Goal: Check status: Check status

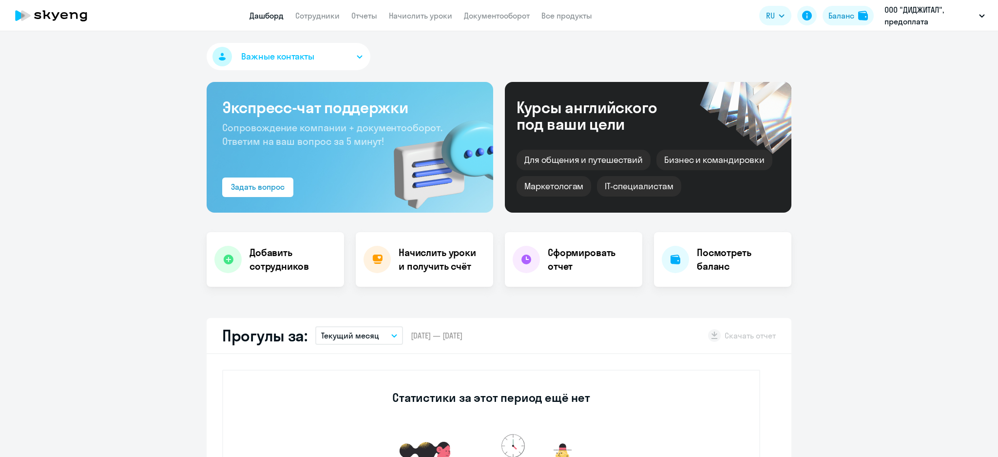
select select "30"
click at [860, 16] on img at bounding box center [863, 16] width 10 height 10
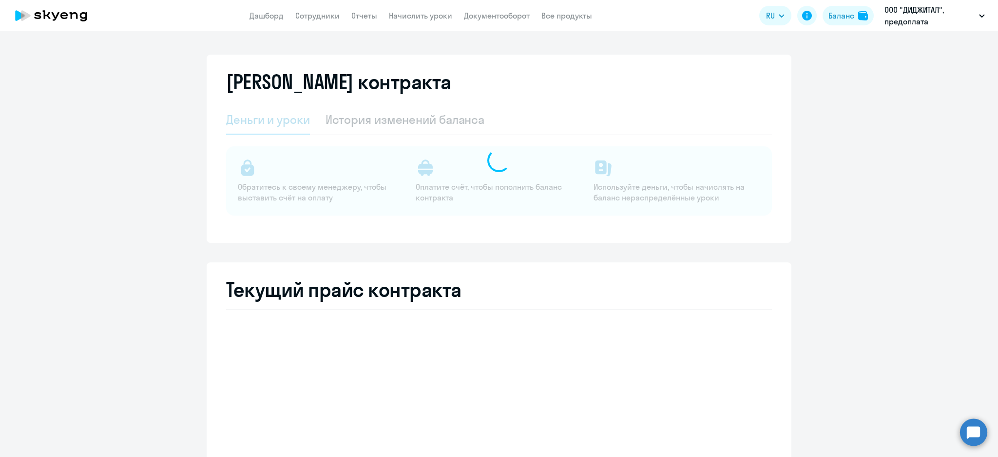
select select "english_adult_not_native_speaker"
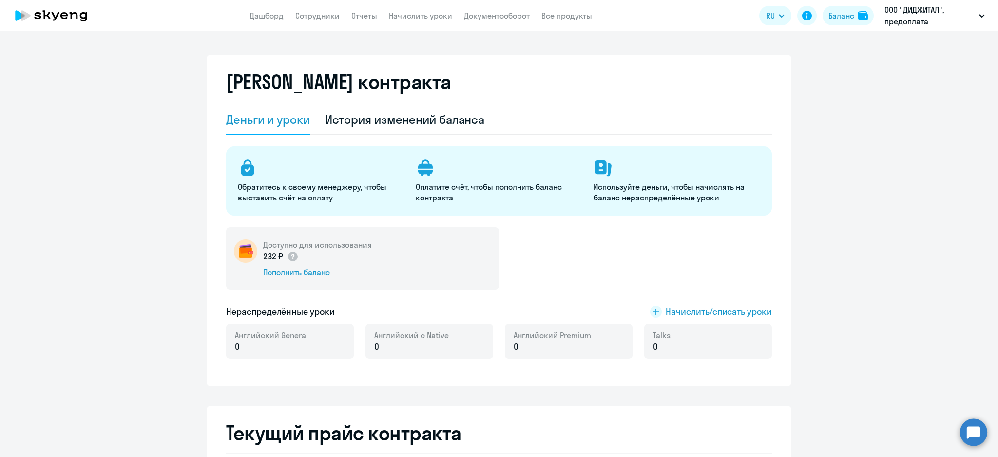
click at [425, 116] on div "История изменений баланса" at bounding box center [404, 120] width 159 height 16
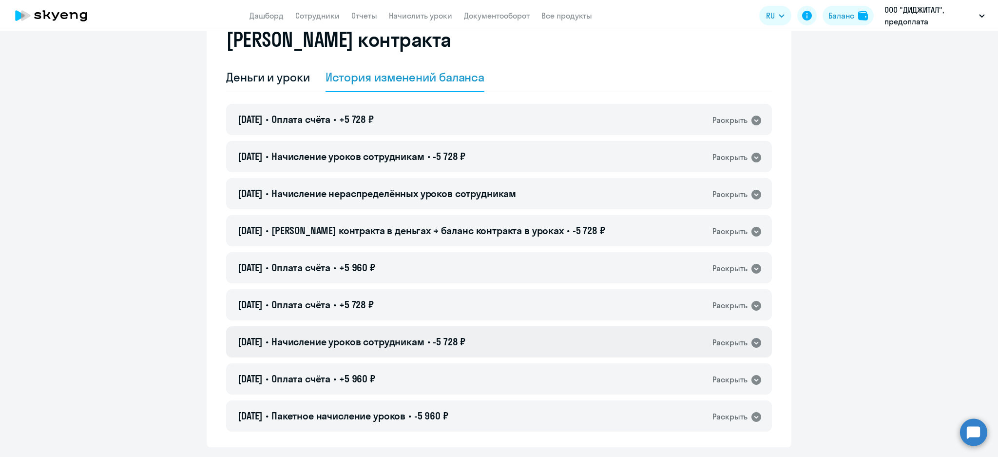
scroll to position [65, 0]
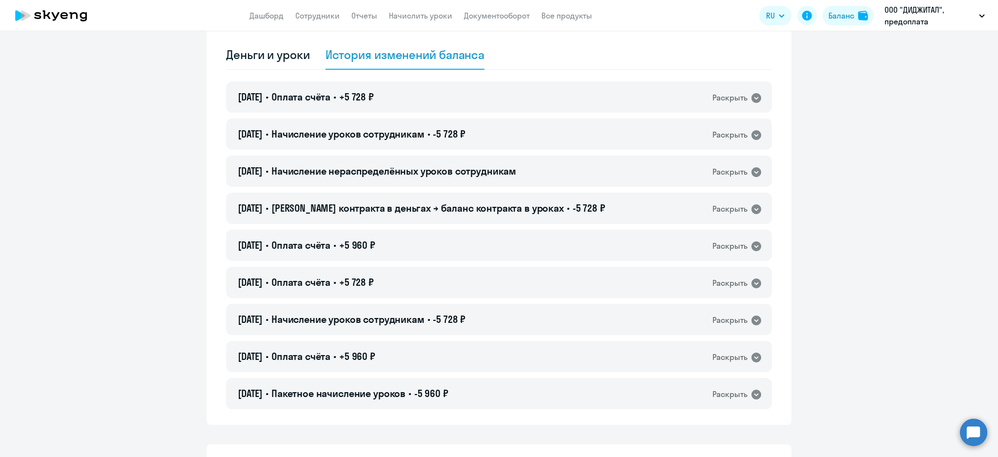
drag, startPoint x: 451, startPoint y: 309, endPoint x: 450, endPoint y: 300, distance: 9.3
click at [451, 306] on div "[DATE] • Начисление уроков сотрудникам • -5 728 ₽ Раскрыть" at bounding box center [499, 319] width 546 height 31
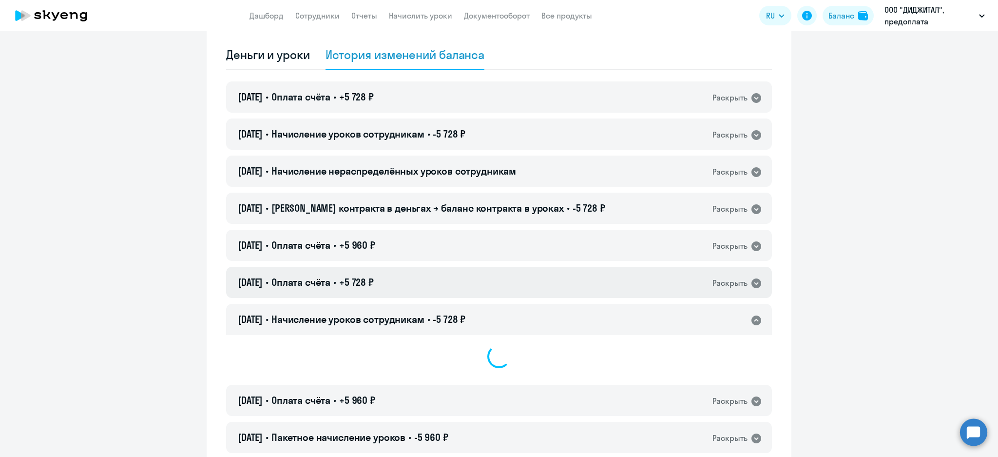
click at [450, 285] on div "[DATE] • Оплата счёта • +5 728 ₽ Раскрыть" at bounding box center [499, 281] width 546 height 31
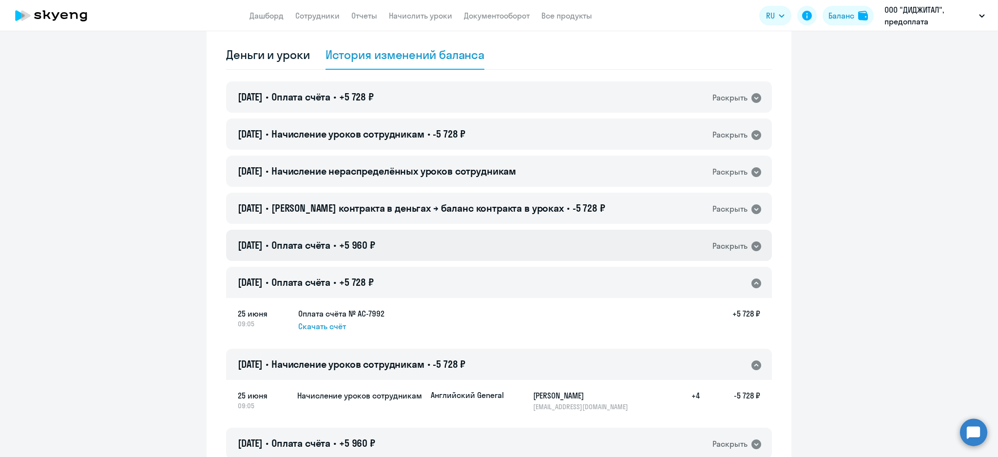
click at [451, 247] on div "[DATE] • Оплата счёта • +5 960 ₽ Раскрыть" at bounding box center [499, 244] width 546 height 31
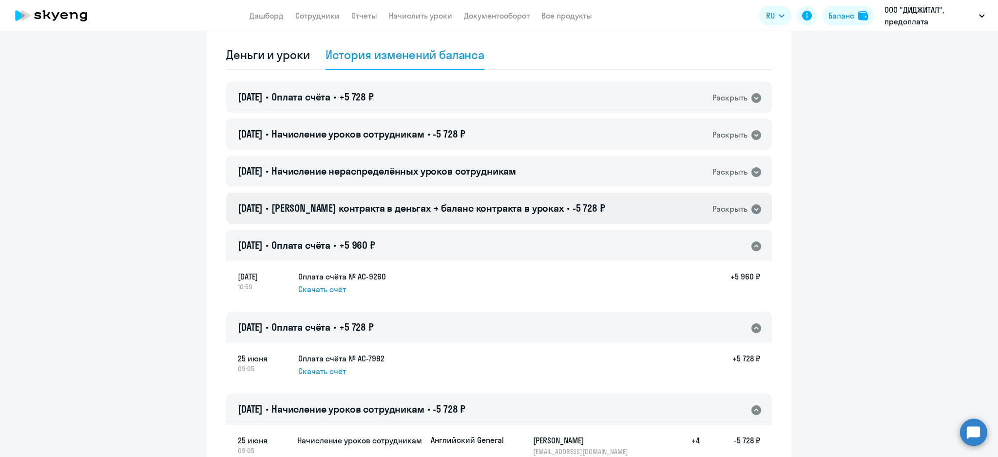
click at [441, 210] on span "[PERSON_NAME] контракта в деньгах → баланс контракта в уроках" at bounding box center [417, 208] width 292 height 12
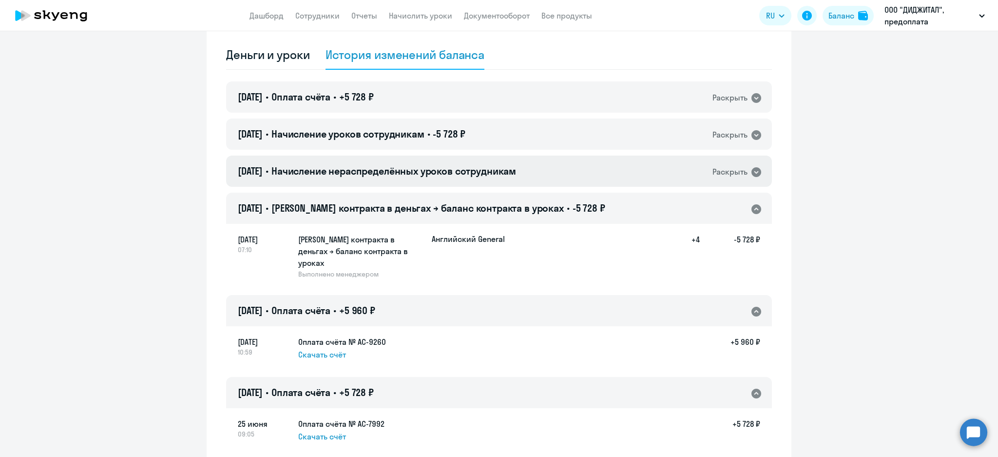
click at [460, 176] on span "Начисление нераспределённых уроков сотрудникам" at bounding box center [393, 171] width 245 height 12
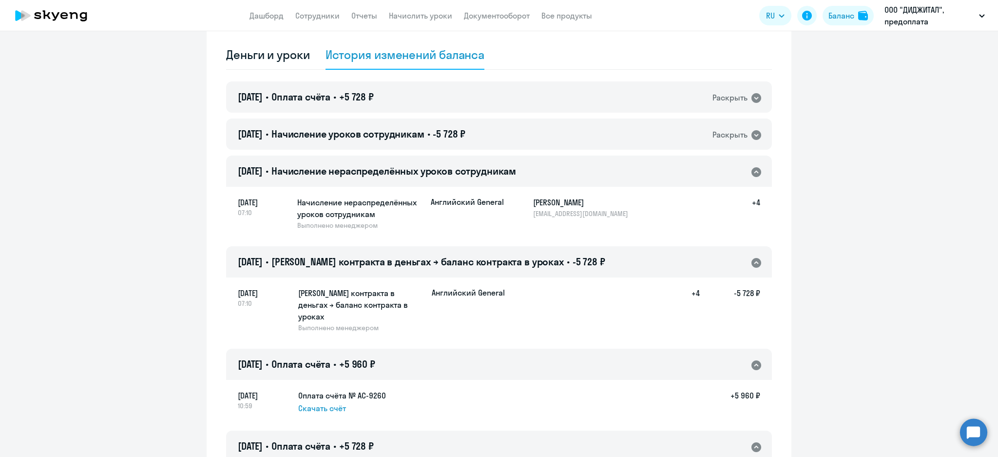
scroll to position [390, 0]
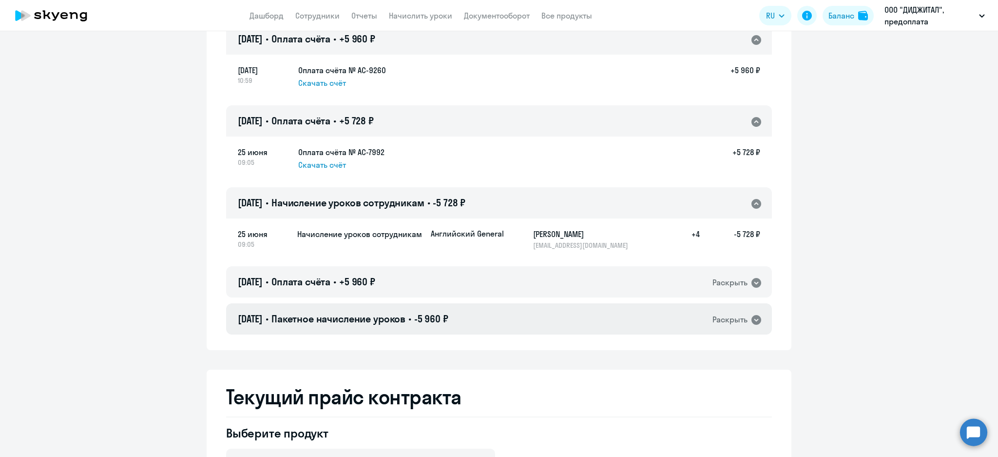
click at [462, 303] on div "[DATE] • Пакетное начисление уроков • -5 960 ₽ Раскрыть" at bounding box center [499, 318] width 546 height 31
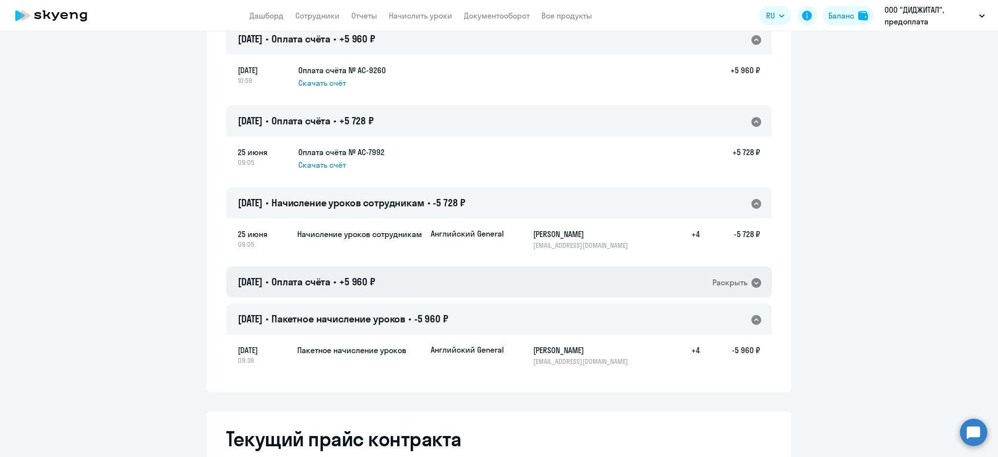
click at [458, 266] on div "[DATE] • Оплата счёта • +5 960 ₽ Раскрыть" at bounding box center [499, 281] width 546 height 31
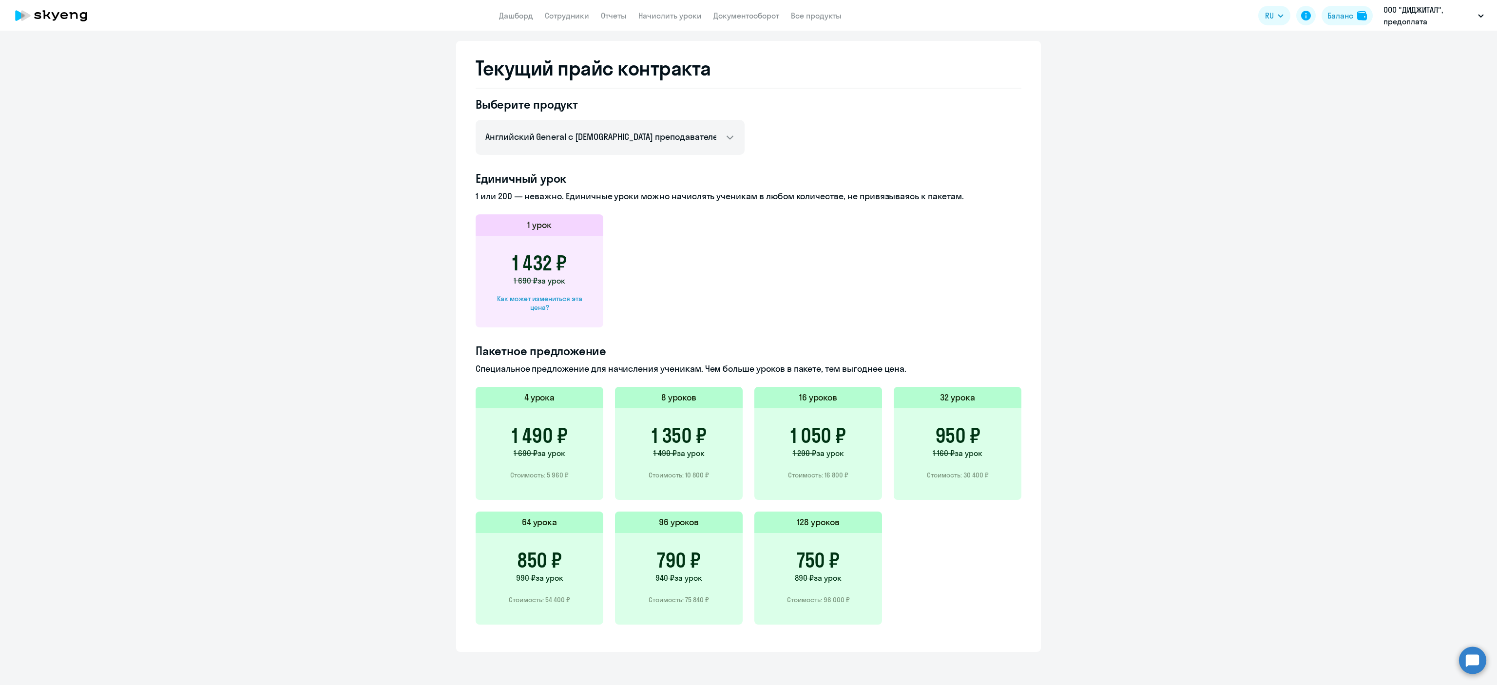
scroll to position [793, 0]
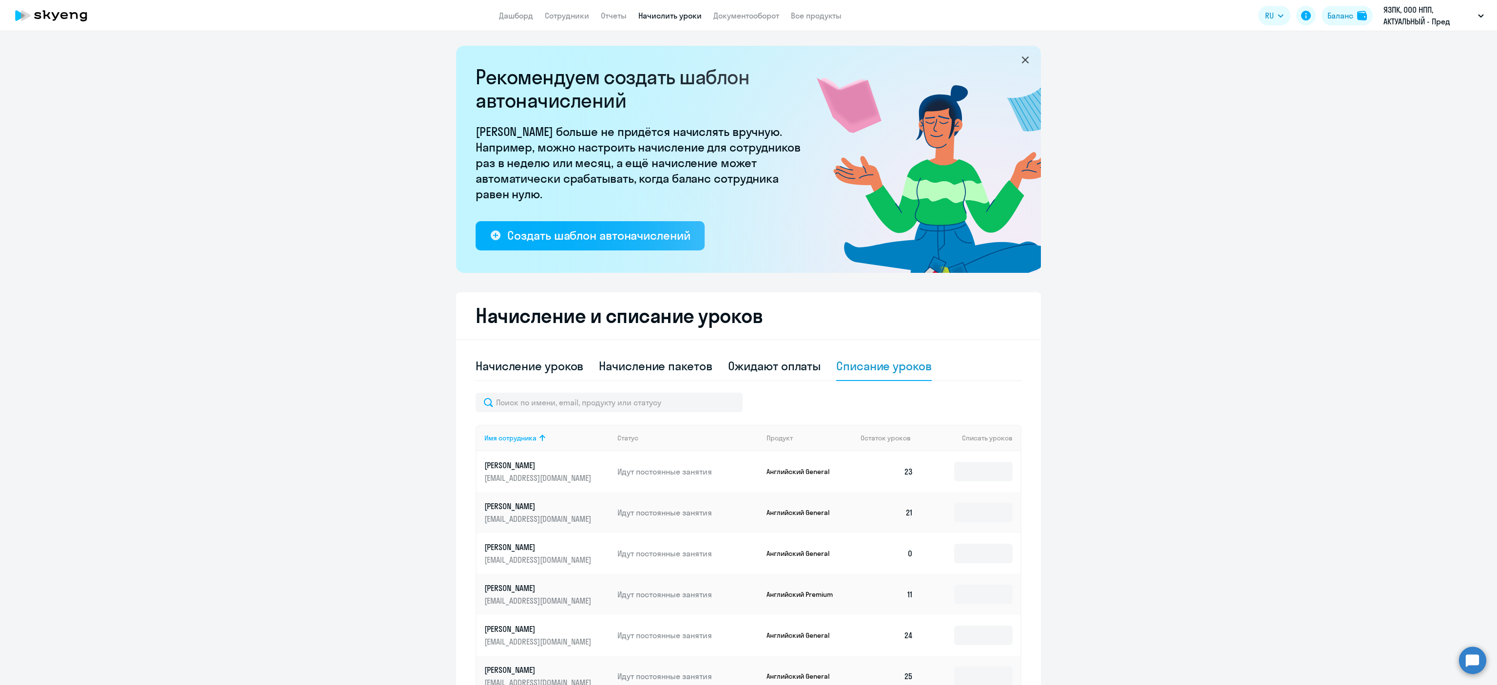
select select "10"
